Goal: Navigation & Orientation: Find specific page/section

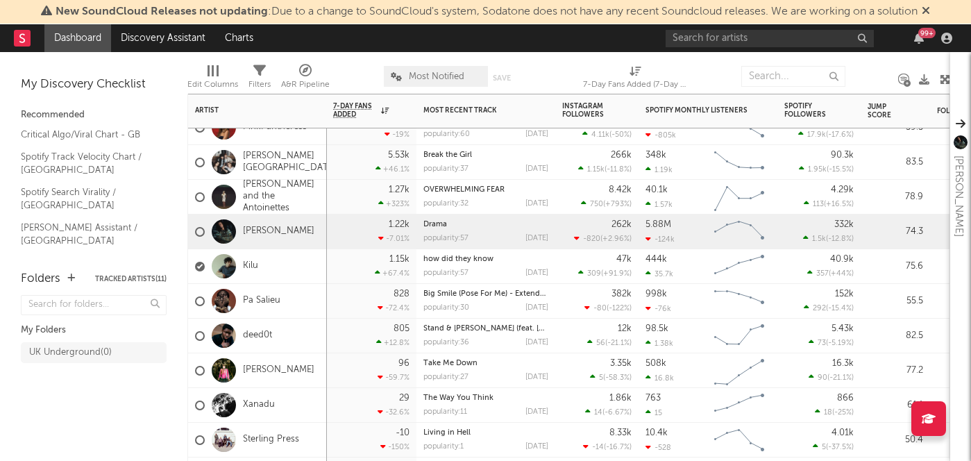
click at [305, 265] on div "Kilu" at bounding box center [257, 266] width 139 height 35
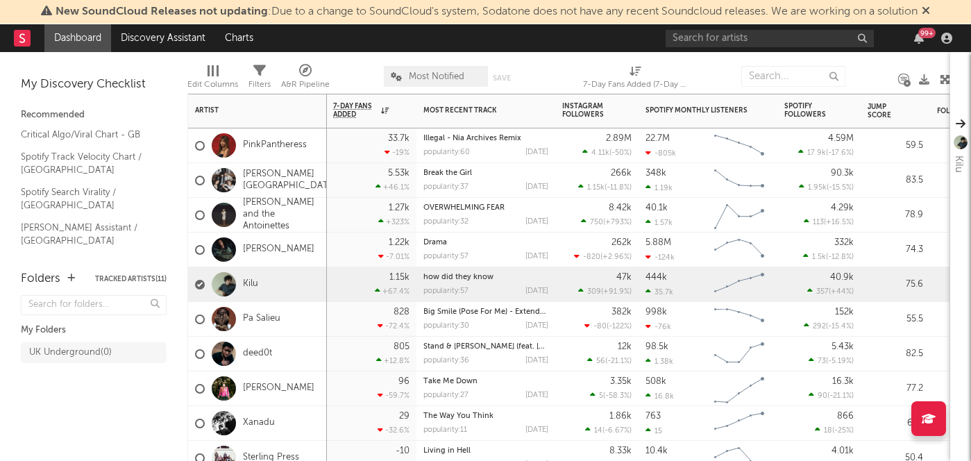
click at [322, 382] on div "[PERSON_NAME]" at bounding box center [257, 388] width 139 height 35
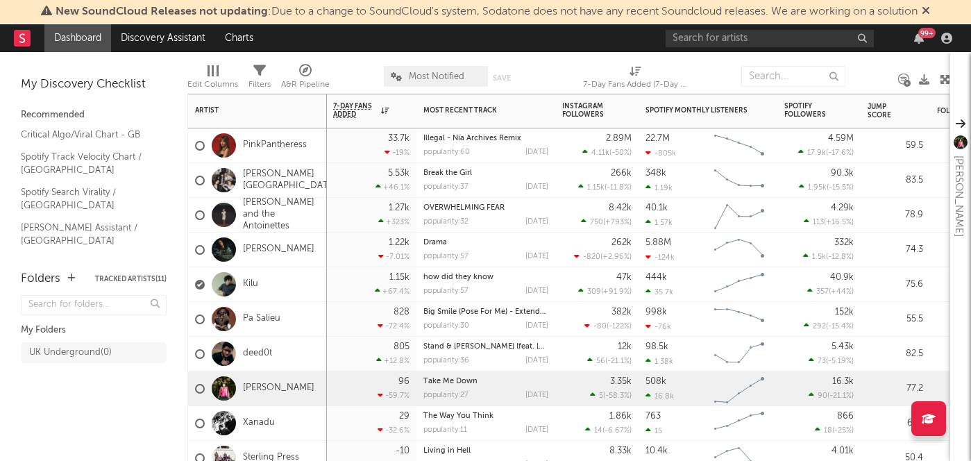
click at [297, 350] on div "deed0t" at bounding box center [257, 354] width 139 height 35
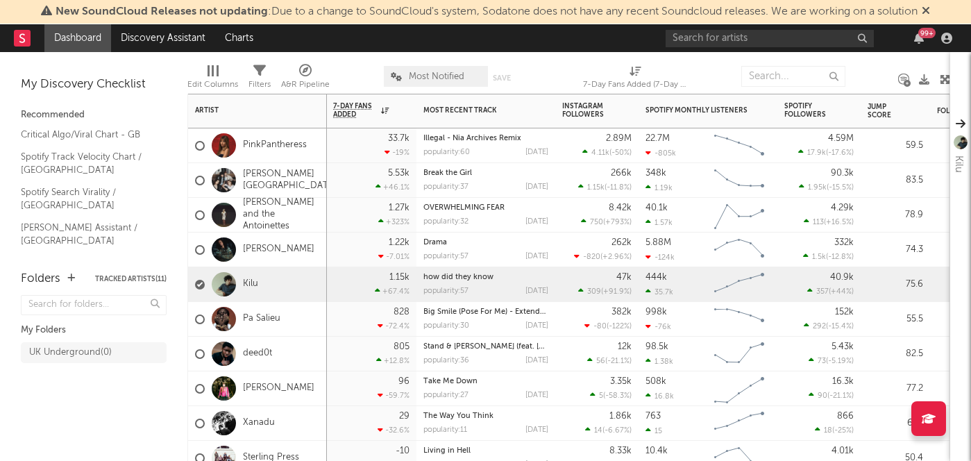
click at [322, 301] on div "Kilu" at bounding box center [257, 284] width 139 height 35
